Goal: Information Seeking & Learning: Check status

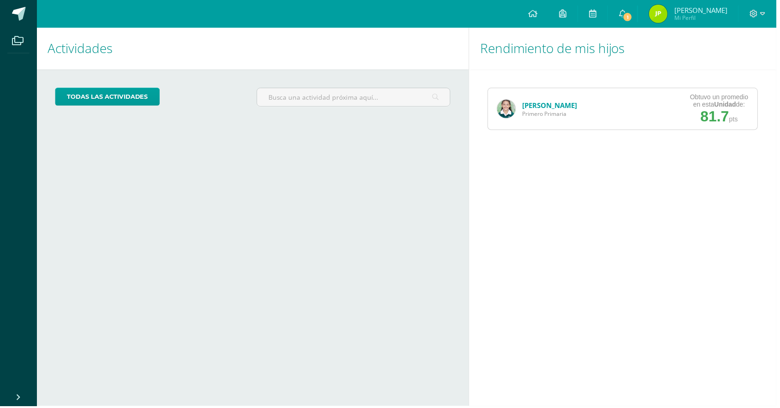
click at [549, 109] on link "[PERSON_NAME]" at bounding box center [552, 105] width 55 height 9
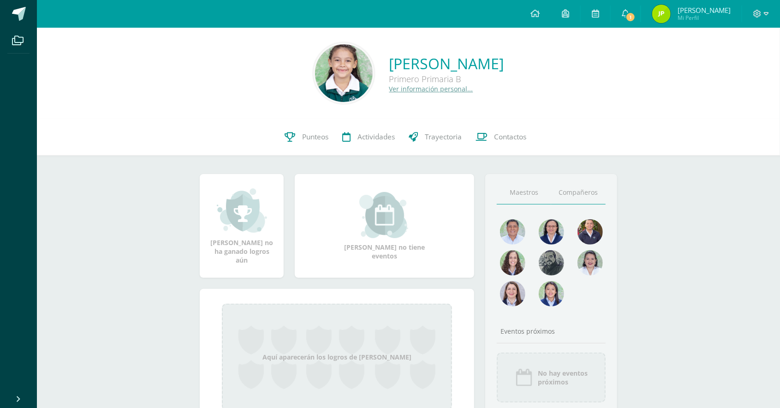
click at [585, 192] on link "Compañeros" at bounding box center [578, 193] width 54 height 24
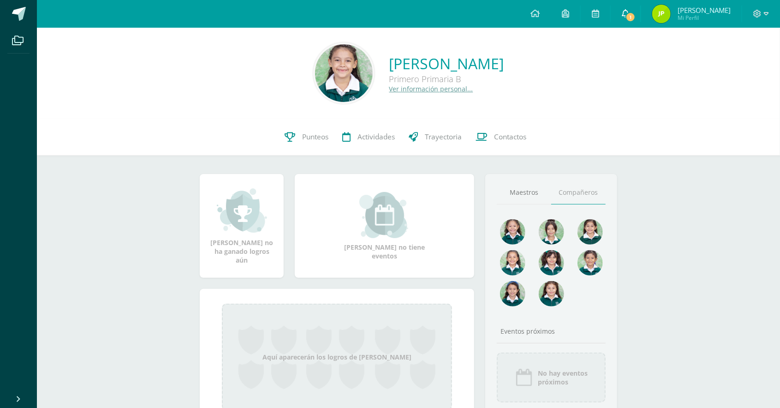
click at [640, 12] on link "1" at bounding box center [625, 14] width 30 height 28
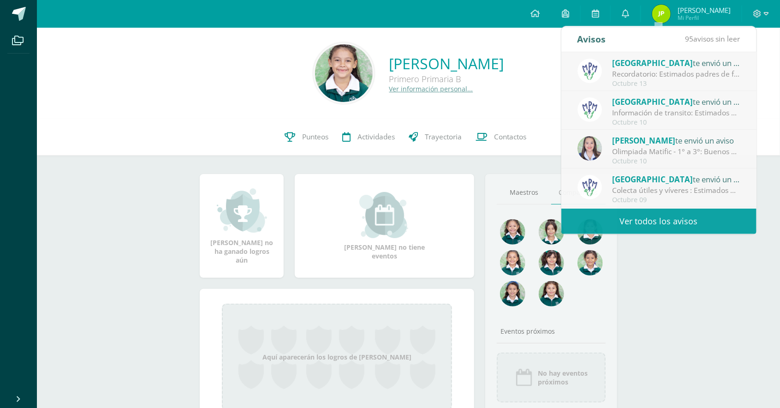
click at [726, 264] on div "Sofia Alejandra Velásquez Portillo Primero Primaria B Ver información personal.…" at bounding box center [408, 241] width 743 height 426
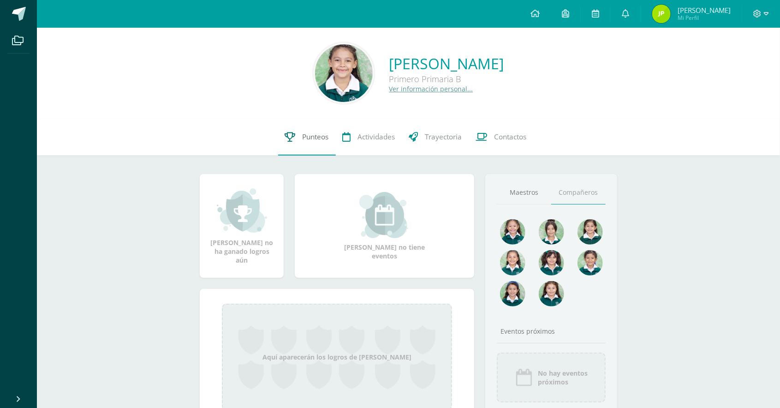
click at [306, 142] on link "Punteos" at bounding box center [307, 136] width 58 height 37
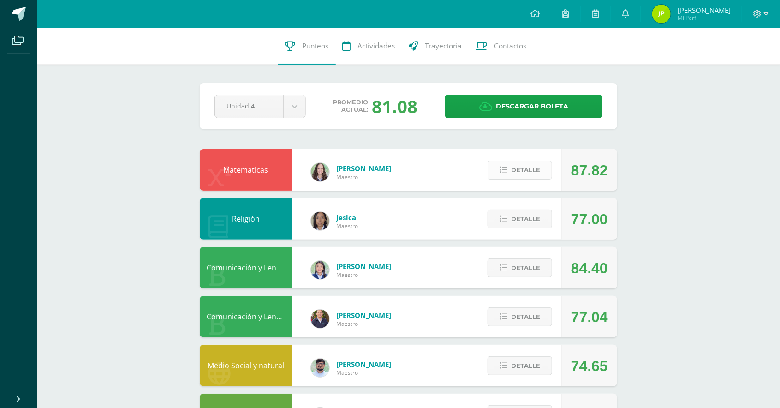
click at [528, 172] on span "Detalle" at bounding box center [525, 169] width 29 height 17
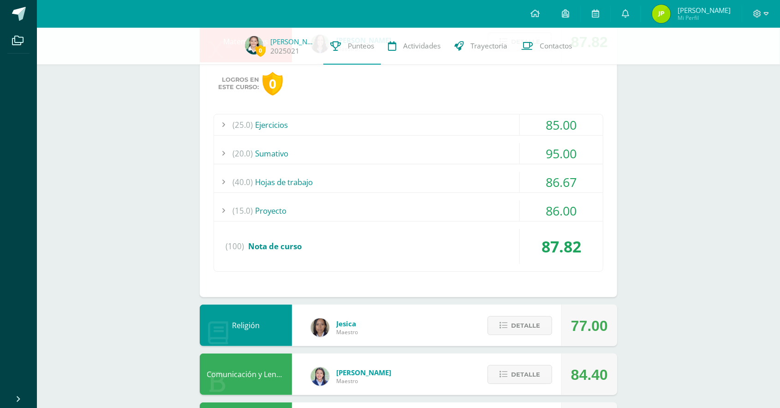
scroll to position [125, 0]
click at [528, 324] on span "Detalle" at bounding box center [525, 324] width 29 height 17
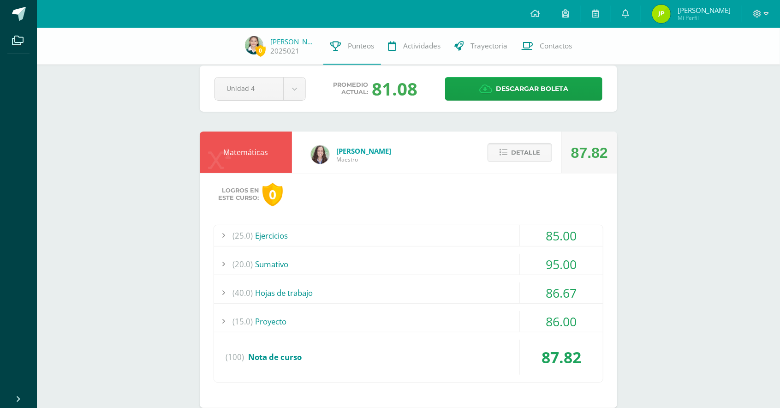
scroll to position [16, 0]
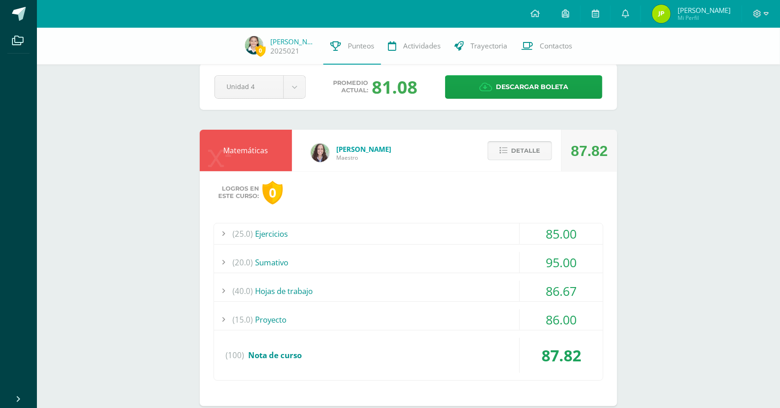
click at [523, 147] on span "Detalle" at bounding box center [525, 150] width 29 height 17
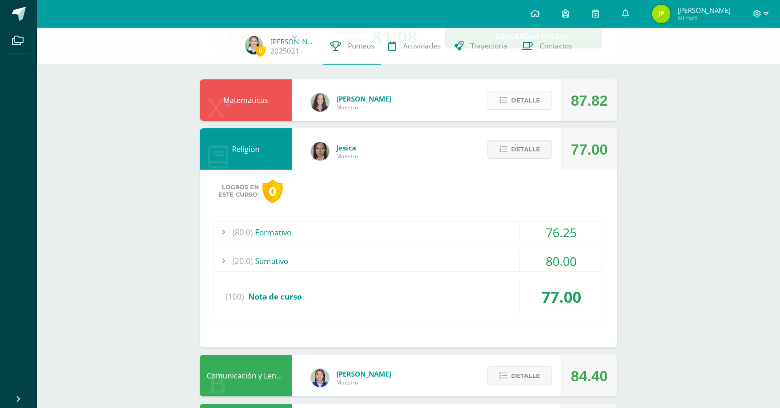
scroll to position [66, 0]
click at [531, 145] on span "Detalle" at bounding box center [525, 148] width 29 height 17
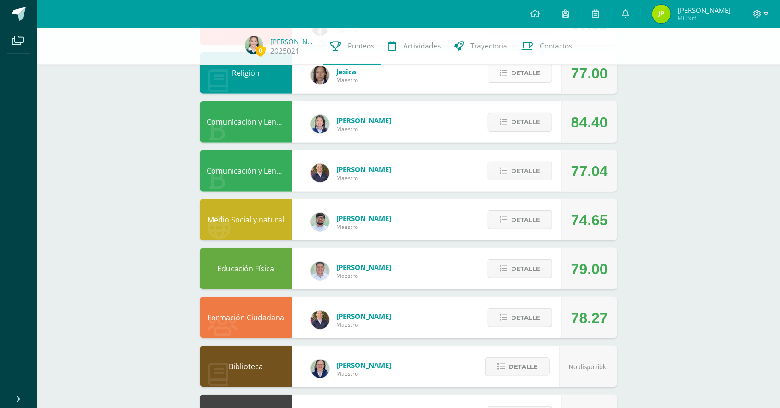
scroll to position [141, 0]
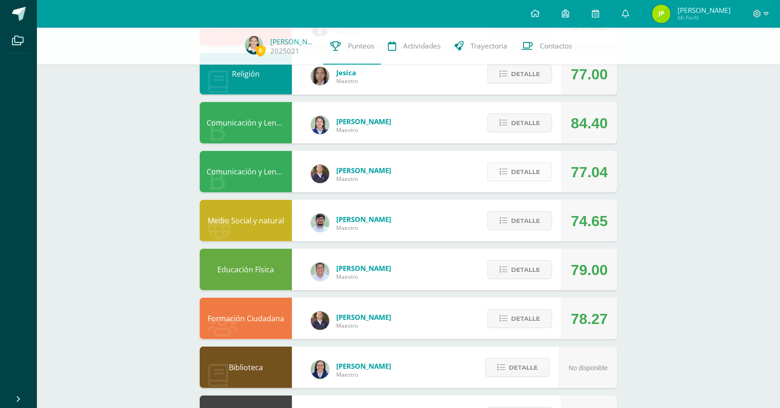
click at [536, 176] on span "Detalle" at bounding box center [525, 171] width 29 height 17
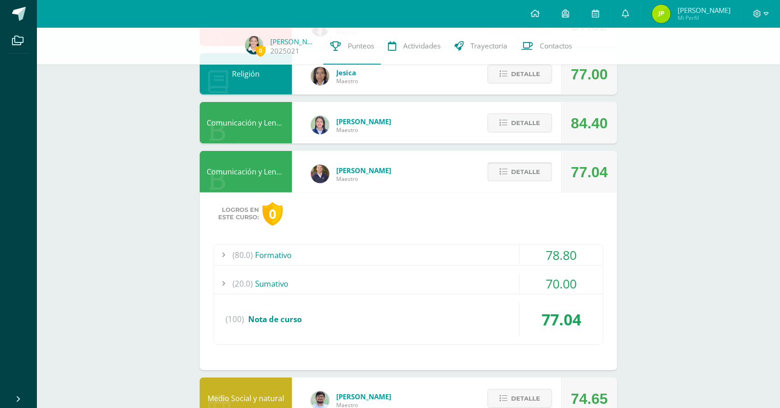
click at [527, 163] on span "Detalle" at bounding box center [525, 171] width 29 height 17
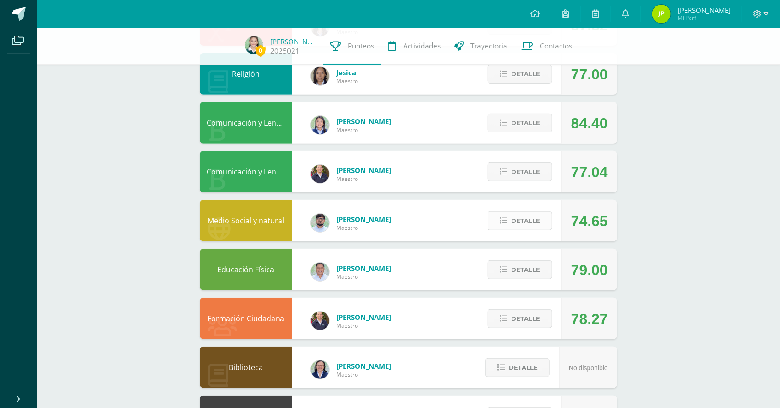
click at [524, 225] on span "Detalle" at bounding box center [525, 220] width 29 height 17
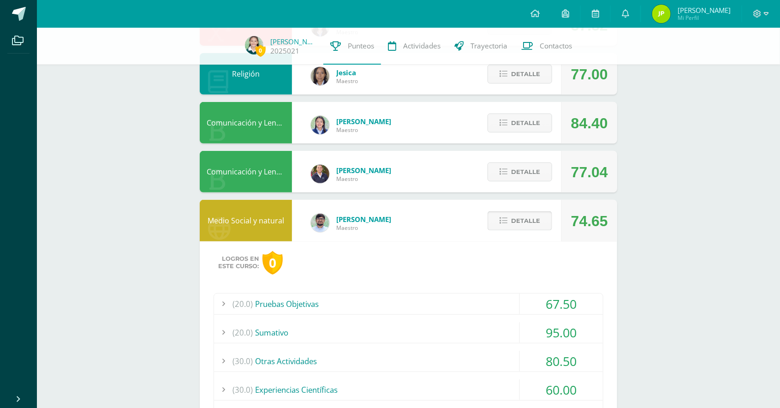
click at [530, 215] on span "Detalle" at bounding box center [525, 220] width 29 height 17
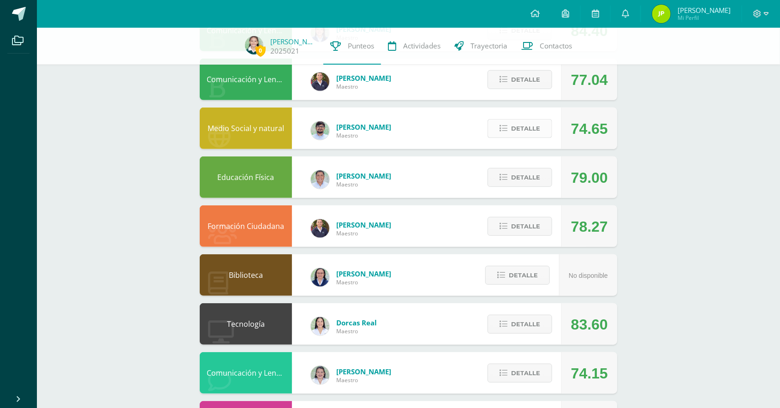
scroll to position [234, 0]
click at [533, 180] on span "Detalle" at bounding box center [525, 176] width 29 height 17
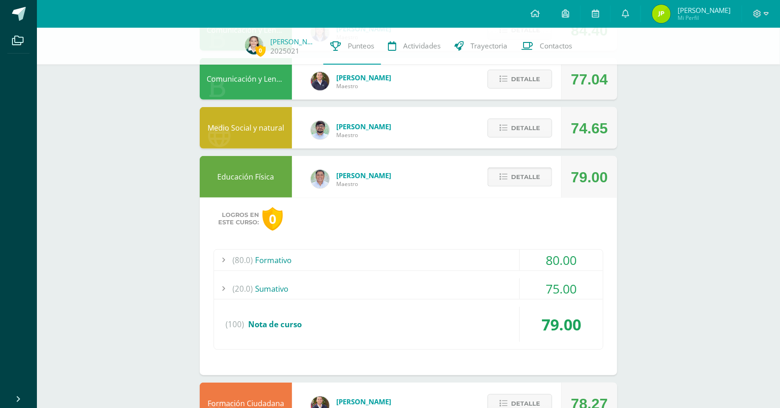
click at [530, 179] on span "Detalle" at bounding box center [525, 176] width 29 height 17
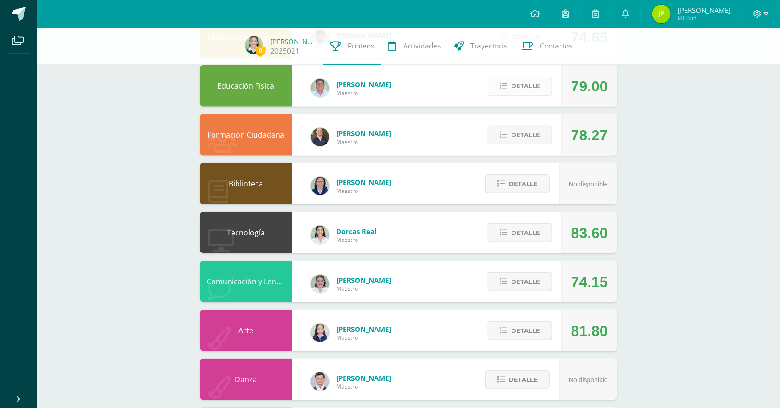
scroll to position [325, 0]
click at [522, 136] on span "Detalle" at bounding box center [525, 134] width 29 height 17
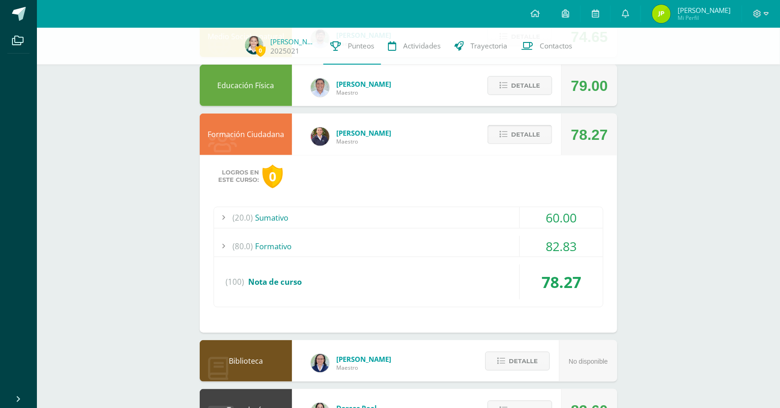
click at [524, 136] on span "Detalle" at bounding box center [525, 134] width 29 height 17
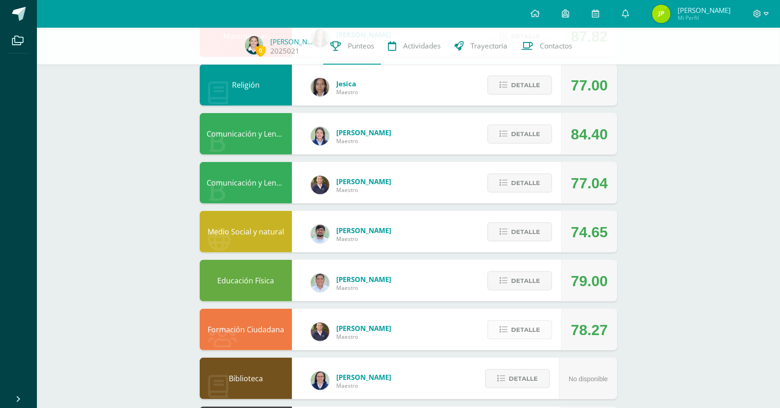
scroll to position [0, 0]
